Goal: Find specific page/section: Find specific page/section

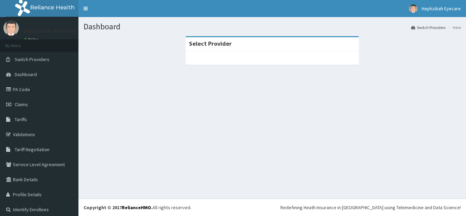
click at [31, 88] on link "PA Code" at bounding box center [39, 89] width 78 height 15
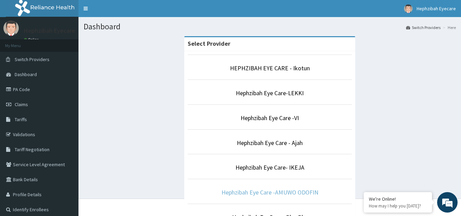
click at [291, 191] on link "Hephzibah Eye Care -AMUWO ODOFIN" at bounding box center [269, 192] width 97 height 8
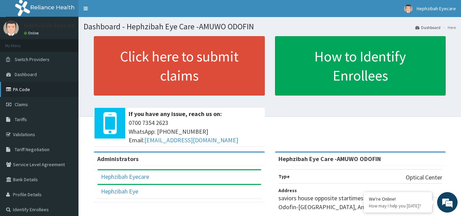
click at [25, 87] on link "PA Code" at bounding box center [39, 89] width 78 height 15
